Goal: Check status: Check status

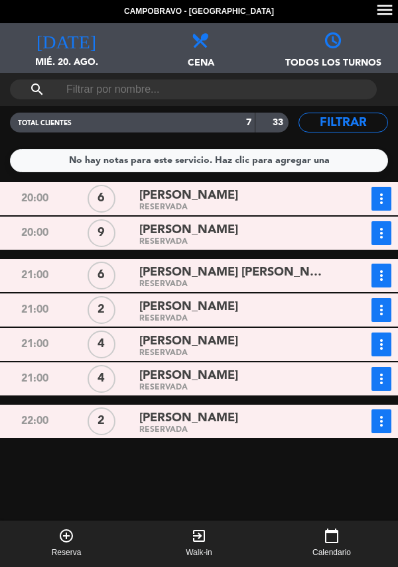
click at [276, 208] on div "RESERVADA" at bounding box center [234, 208] width 191 height 6
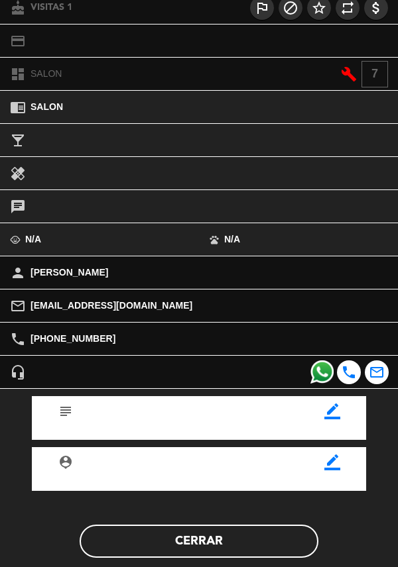
scroll to position [159, 0]
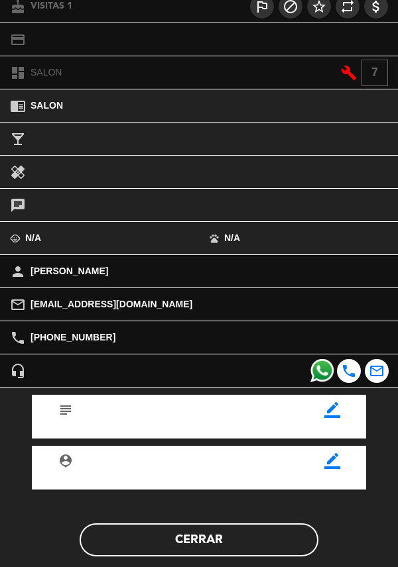
click at [201, 545] on button "Cerrar" at bounding box center [199, 540] width 239 height 33
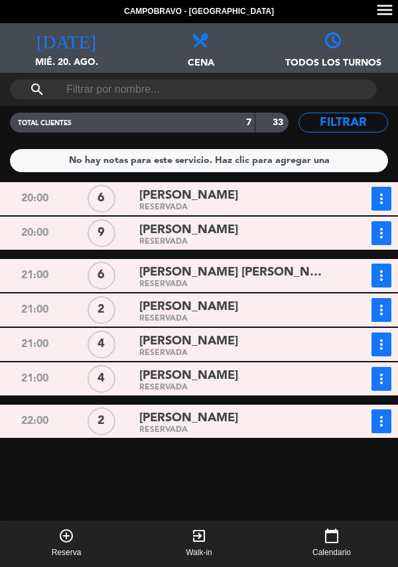
click at [214, 242] on div "RESERVADA" at bounding box center [234, 242] width 191 height 6
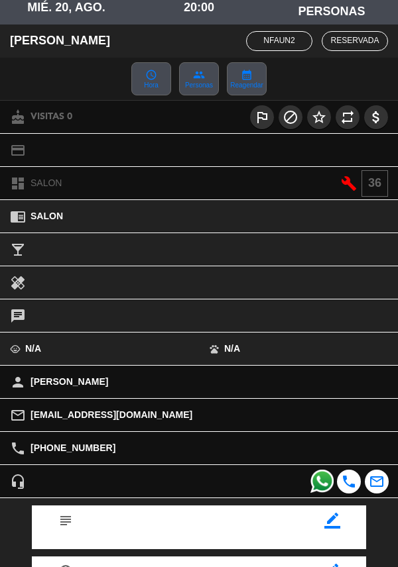
scroll to position [174, 0]
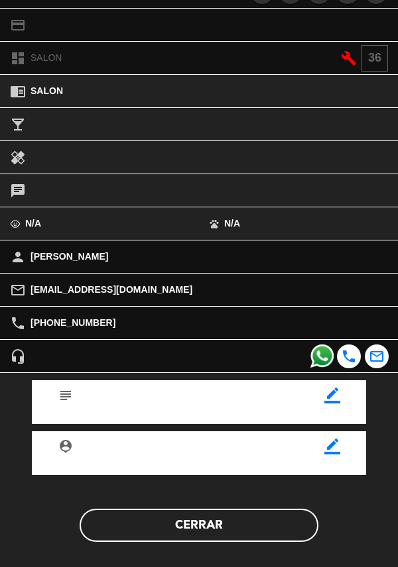
click at [229, 532] on button "Cerrar" at bounding box center [199, 525] width 239 height 33
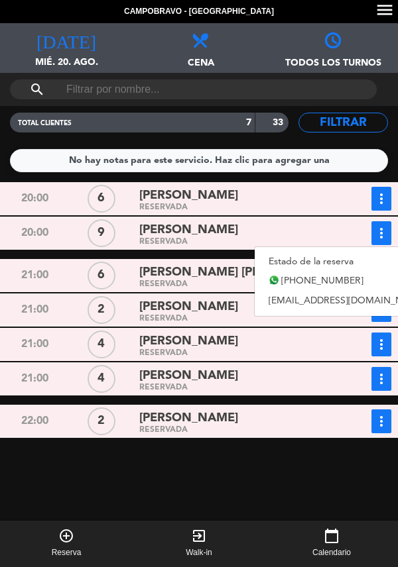
click at [329, 264] on link "Estado de la reserva" at bounding box center [346, 262] width 185 height 20
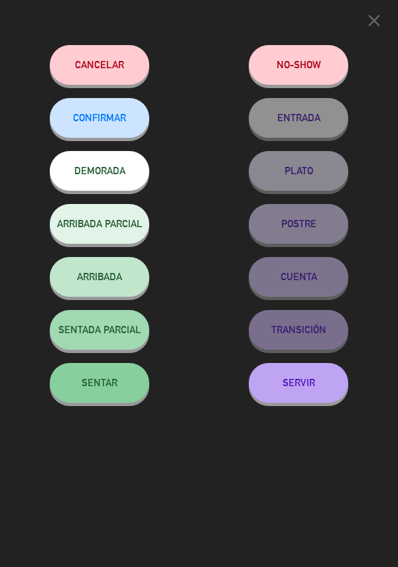
click at [109, 117] on span "CONFIRMAR" at bounding box center [99, 117] width 53 height 11
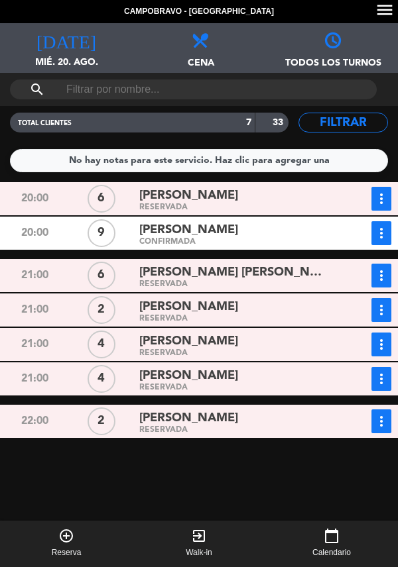
click at [216, 282] on div "RESERVADA" at bounding box center [234, 285] width 191 height 6
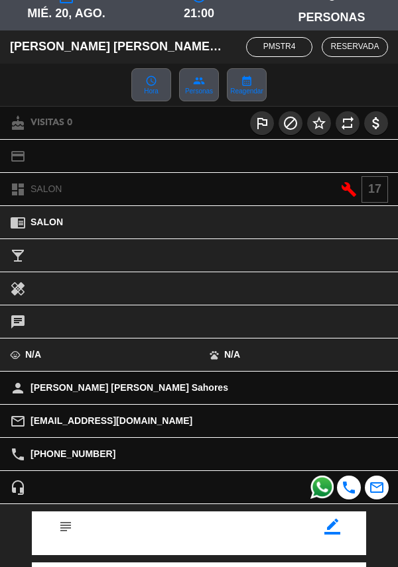
scroll to position [173, 0]
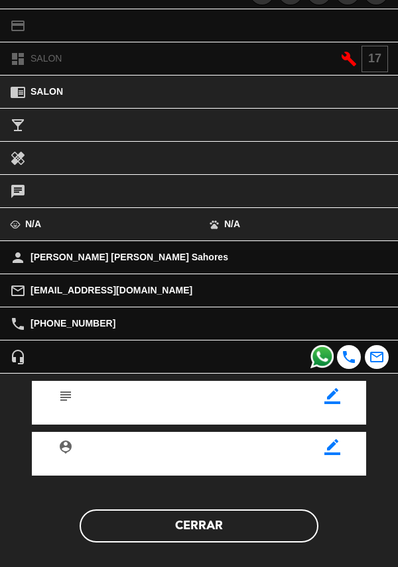
click at [232, 534] on button "Cerrar" at bounding box center [199, 526] width 239 height 33
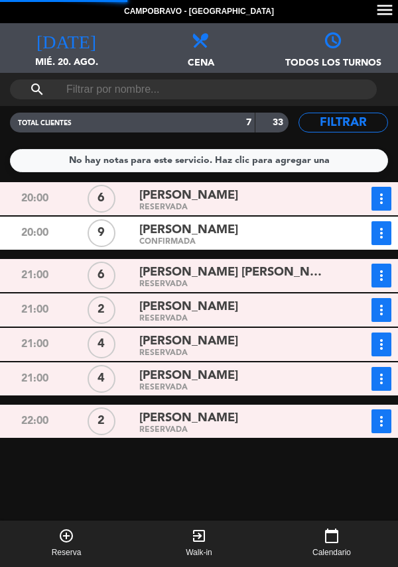
click at [383, 207] on icon "more_vert" at bounding box center [381, 199] width 16 height 16
click at [388, 207] on icon "more_vert" at bounding box center [381, 199] width 16 height 16
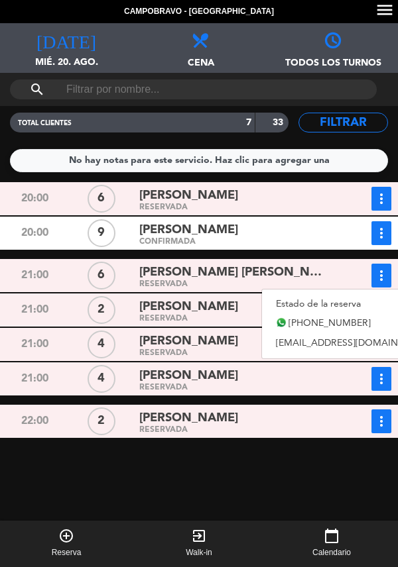
click at [321, 311] on link "Estado de la reserva" at bounding box center [354, 304] width 185 height 20
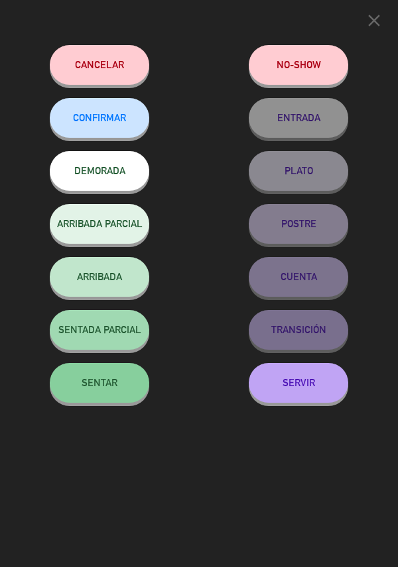
click at [109, 123] on span "CONFIRMAR" at bounding box center [99, 117] width 53 height 11
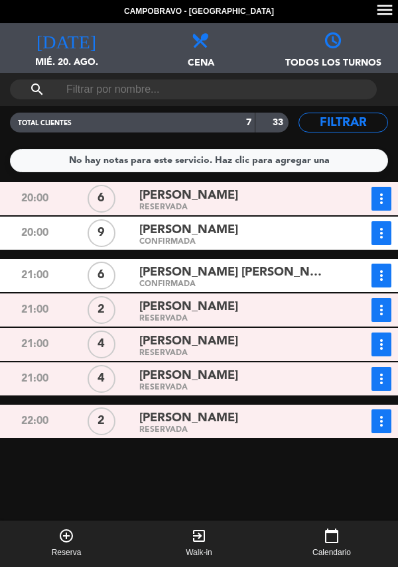
click at [378, 314] on icon "more_vert" at bounding box center [381, 310] width 16 height 16
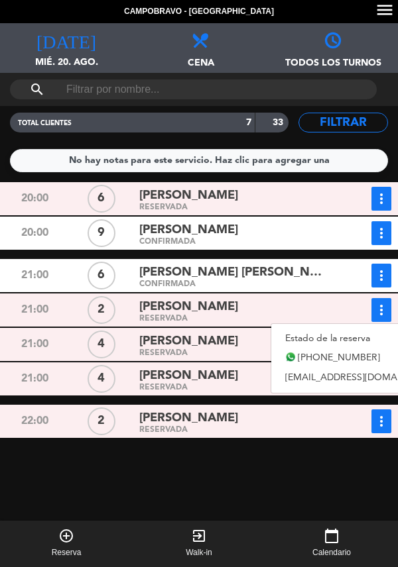
scroll to position [40, 0]
click at [236, 298] on div "[PERSON_NAME]" at bounding box center [234, 307] width 191 height 18
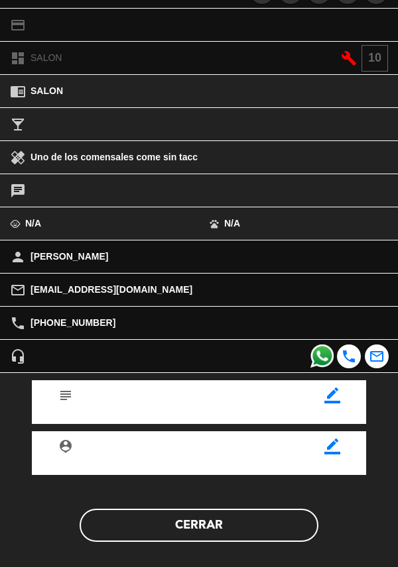
scroll to position [173, 0]
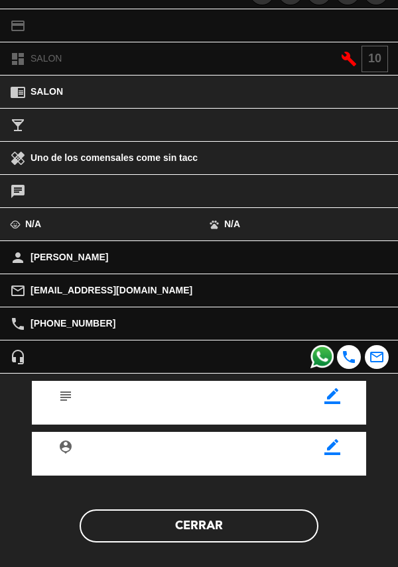
click at [119, 539] on button "Cerrar" at bounding box center [199, 526] width 239 height 33
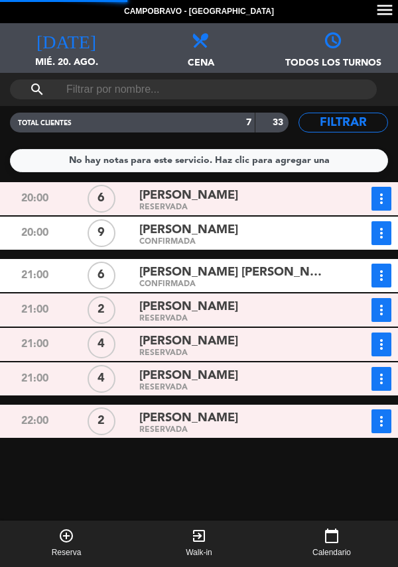
scroll to position [0, 0]
click at [198, 315] on span "[PERSON_NAME]" at bounding box center [188, 307] width 99 height 19
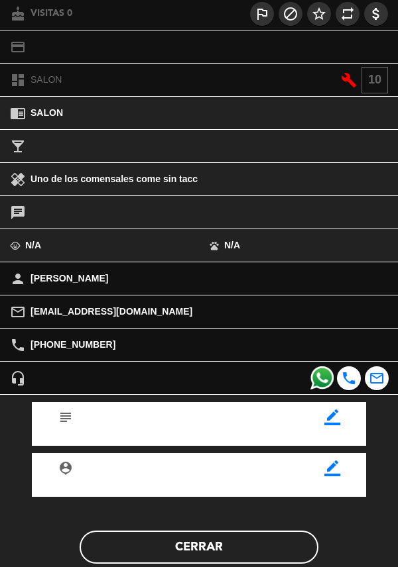
scroll to position [150, 0]
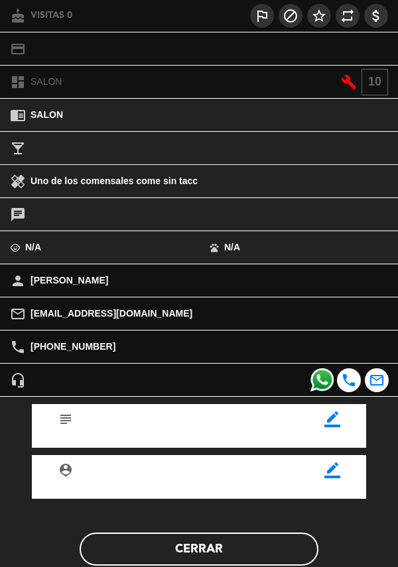
click at [251, 550] on button "Cerrar" at bounding box center [199, 549] width 239 height 33
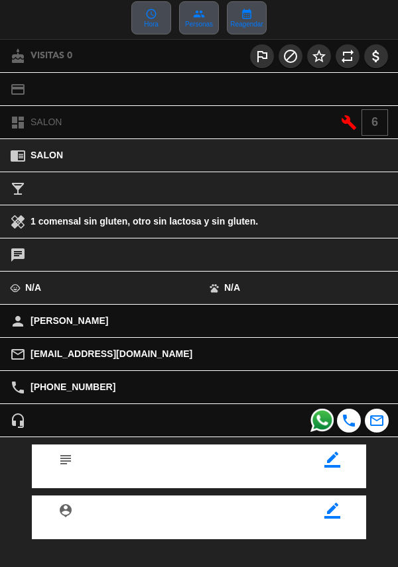
scroll to position [174, 0]
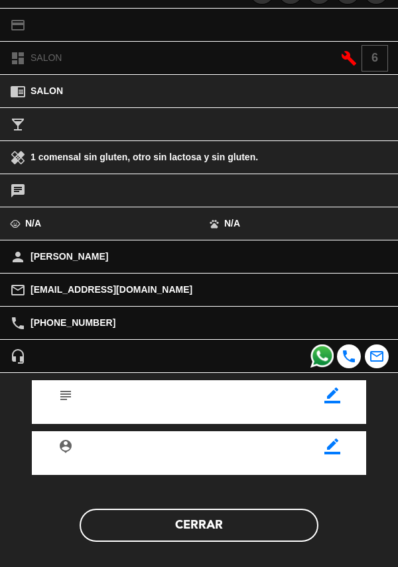
click at [199, 538] on button "Cerrar" at bounding box center [199, 525] width 239 height 33
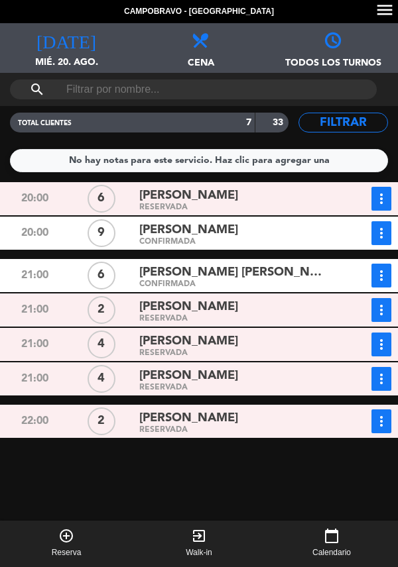
scroll to position [37, 0]
click at [243, 367] on div "[PERSON_NAME]" at bounding box center [234, 376] width 191 height 18
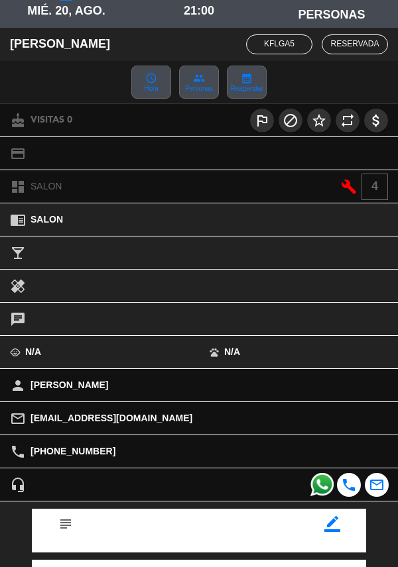
scroll to position [174, 0]
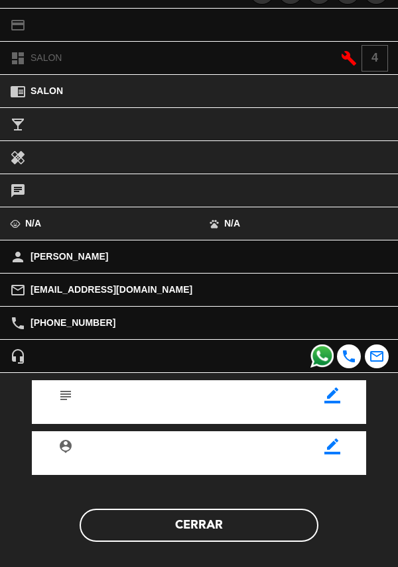
click at [202, 530] on button "Cerrar" at bounding box center [199, 525] width 239 height 33
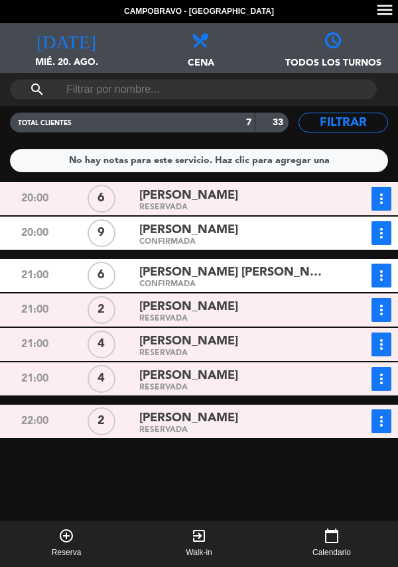
click at [388, 322] on button "more_vert" at bounding box center [381, 310] width 20 height 24
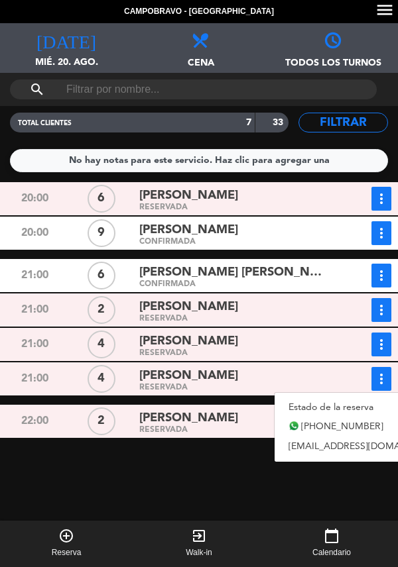
click at [333, 398] on link "Estado de la reserva" at bounding box center [366, 408] width 185 height 20
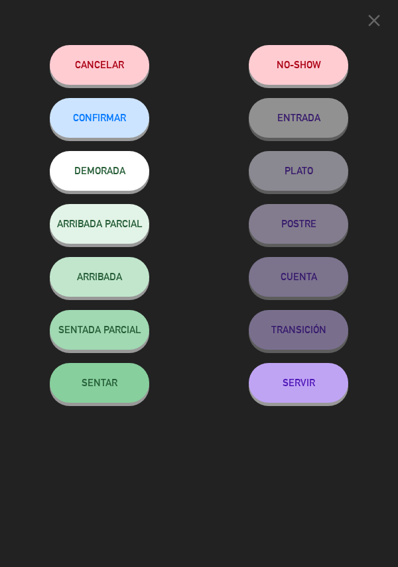
click at [113, 123] on span "CONFIRMAR" at bounding box center [99, 117] width 53 height 11
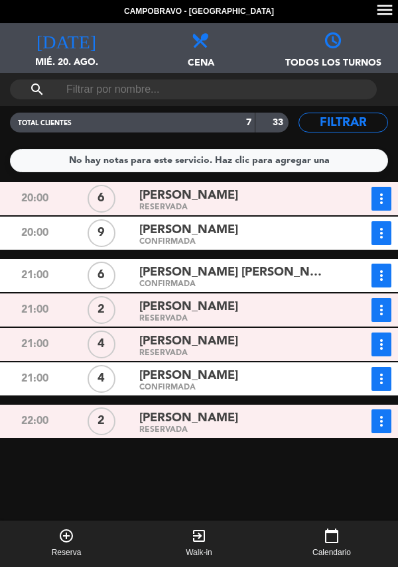
click at [387, 207] on icon "more_vert" at bounding box center [381, 199] width 16 height 16
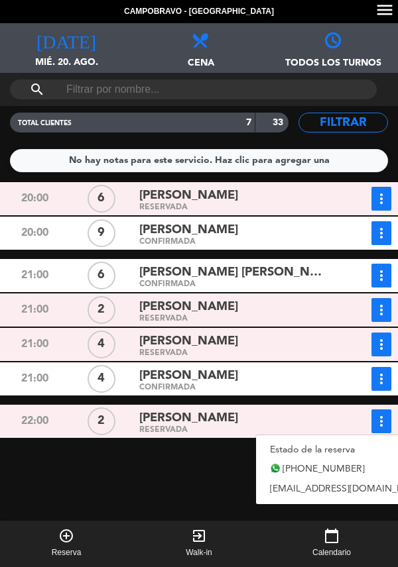
click at [152, 484] on div "20:00 6 [PERSON_NAME] RESERVADA more_vert Estado de la reserva [PHONE_NUMBER] […" at bounding box center [199, 399] width 404 height 435
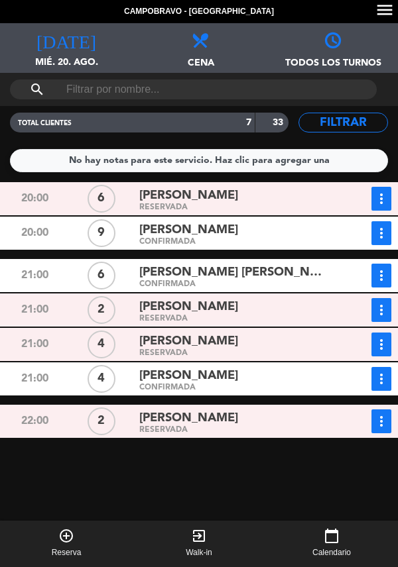
click at [202, 409] on span "[PERSON_NAME]" at bounding box center [188, 418] width 99 height 19
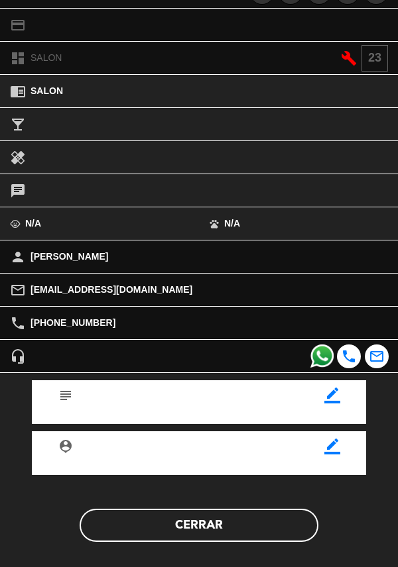
click at [207, 524] on button "Cerrar" at bounding box center [199, 525] width 239 height 33
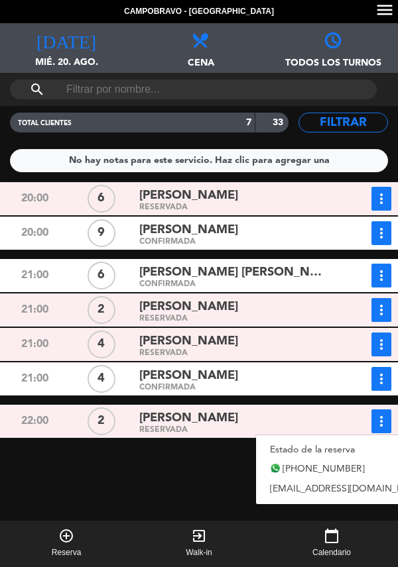
click at [322, 440] on link "Estado de la reserva" at bounding box center [348, 450] width 185 height 20
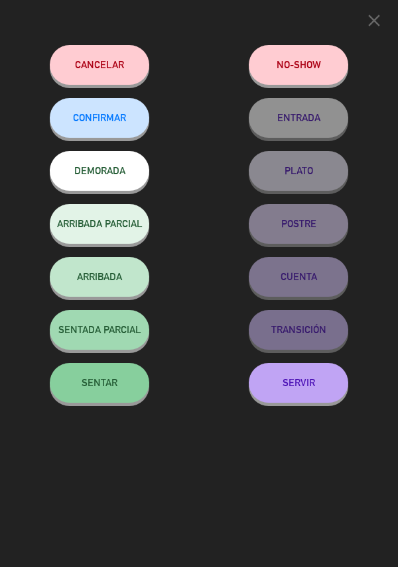
click at [112, 129] on button "CONFIRMAR" at bounding box center [99, 118] width 99 height 40
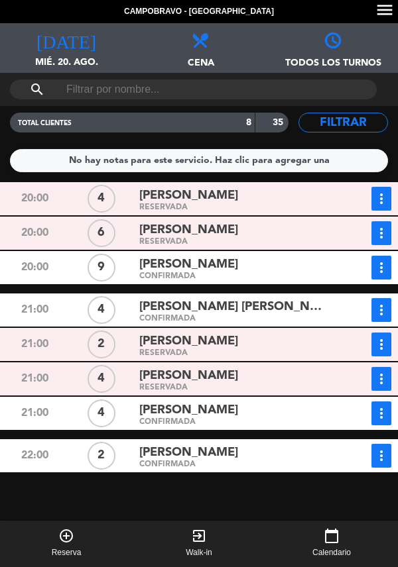
click at [286, 298] on div "[PERSON_NAME] [PERSON_NAME] Sahores" at bounding box center [234, 307] width 191 height 18
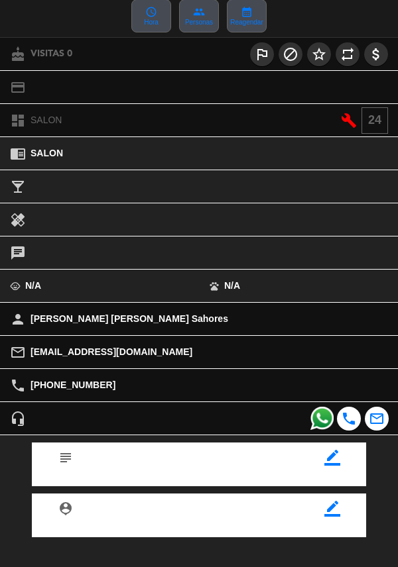
scroll to position [99, 0]
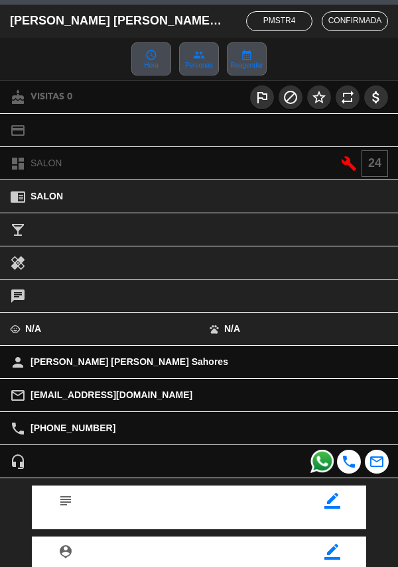
scroll to position [38, 0]
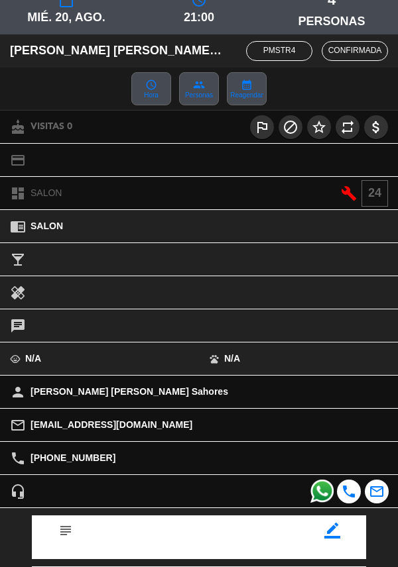
click at [198, 99] on span "Personas" at bounding box center [199, 95] width 28 height 7
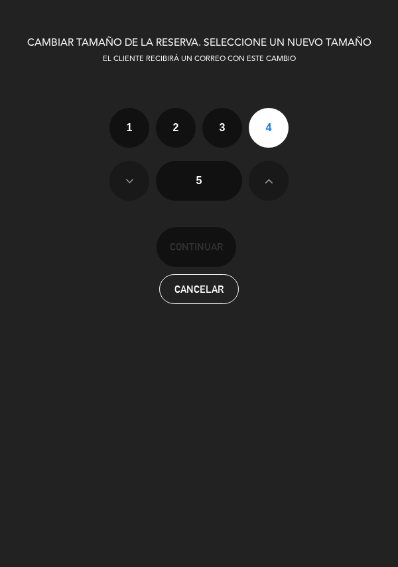
scroll to position [0, 0]
click at [201, 290] on span "Cancelar" at bounding box center [198, 289] width 49 height 10
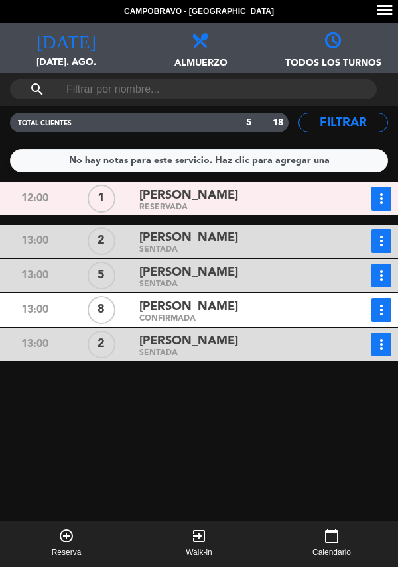
click at [197, 58] on span "Almuerzo" at bounding box center [199, 57] width 133 height 21
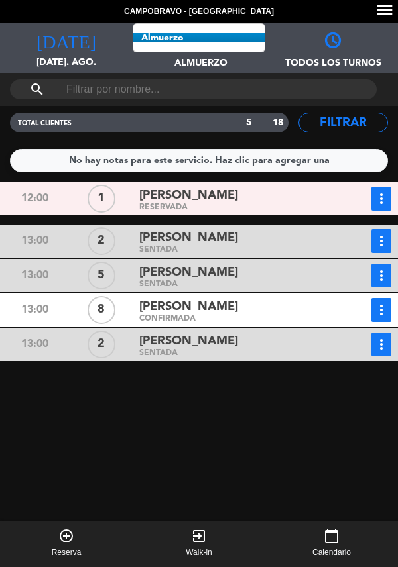
click at [213, 45] on span "Almuerzo Todos los servicios Almuerzo Cena" at bounding box center [199, 48] width 133 height 50
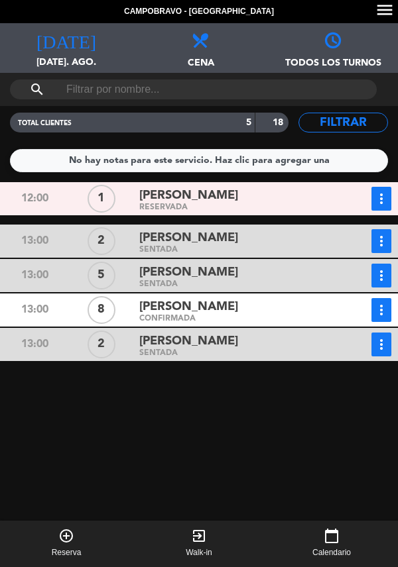
click at [203, 38] on icon at bounding box center [199, 39] width 16 height 16
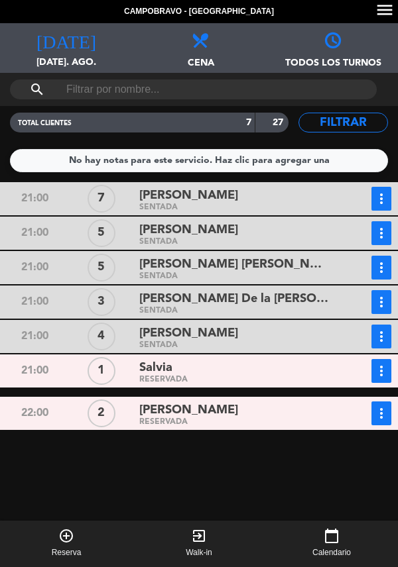
click at [61, 42] on icon "[DATE]" at bounding box center [66, 39] width 60 height 19
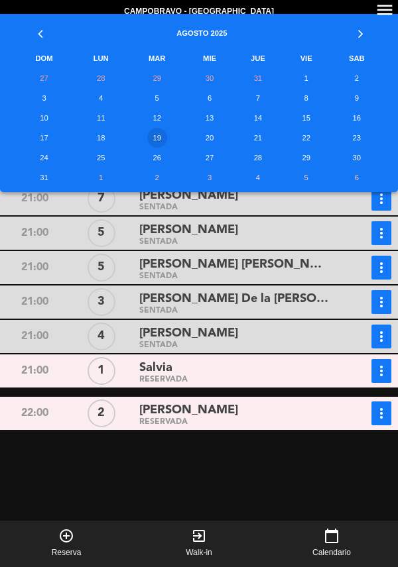
click at [205, 139] on td "20" at bounding box center [209, 138] width 46 height 20
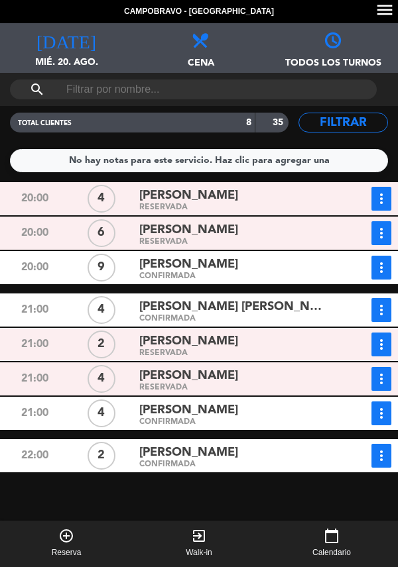
scroll to position [64, 0]
